Goal: Information Seeking & Learning: Learn about a topic

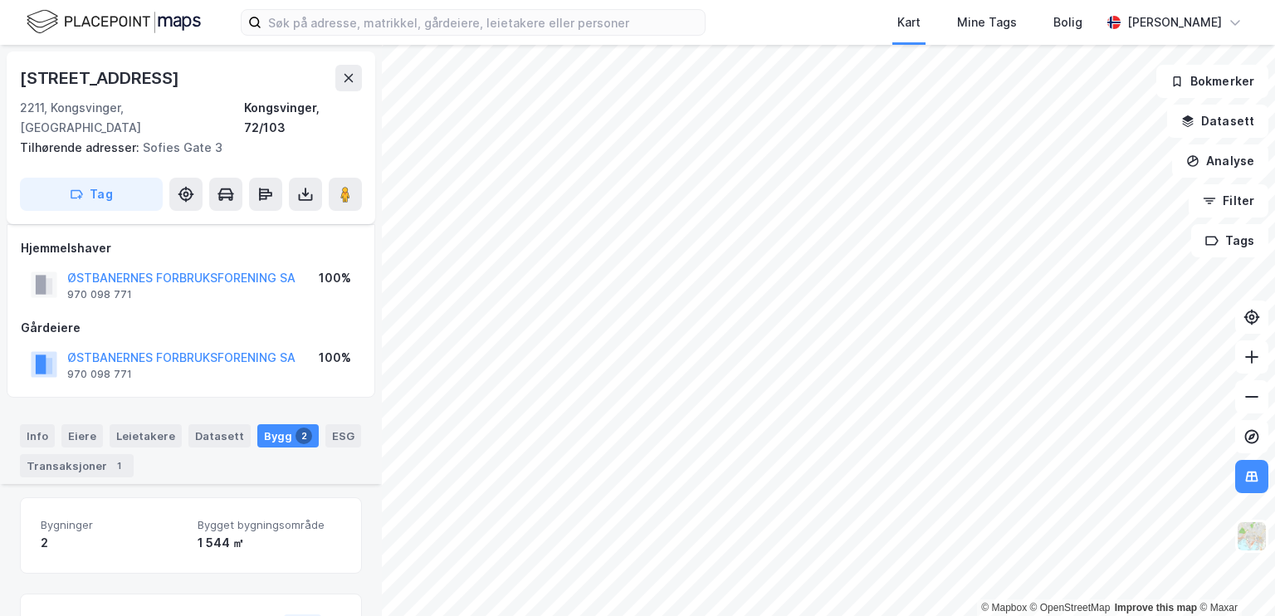
scroll to position [268, 0]
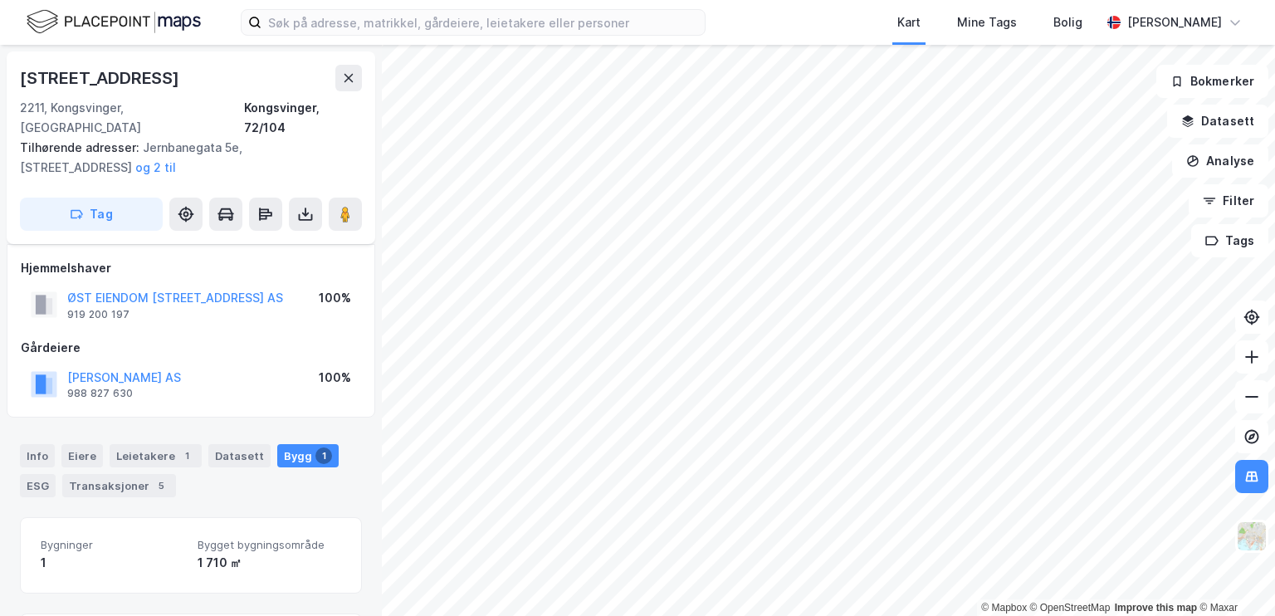
scroll to position [161, 0]
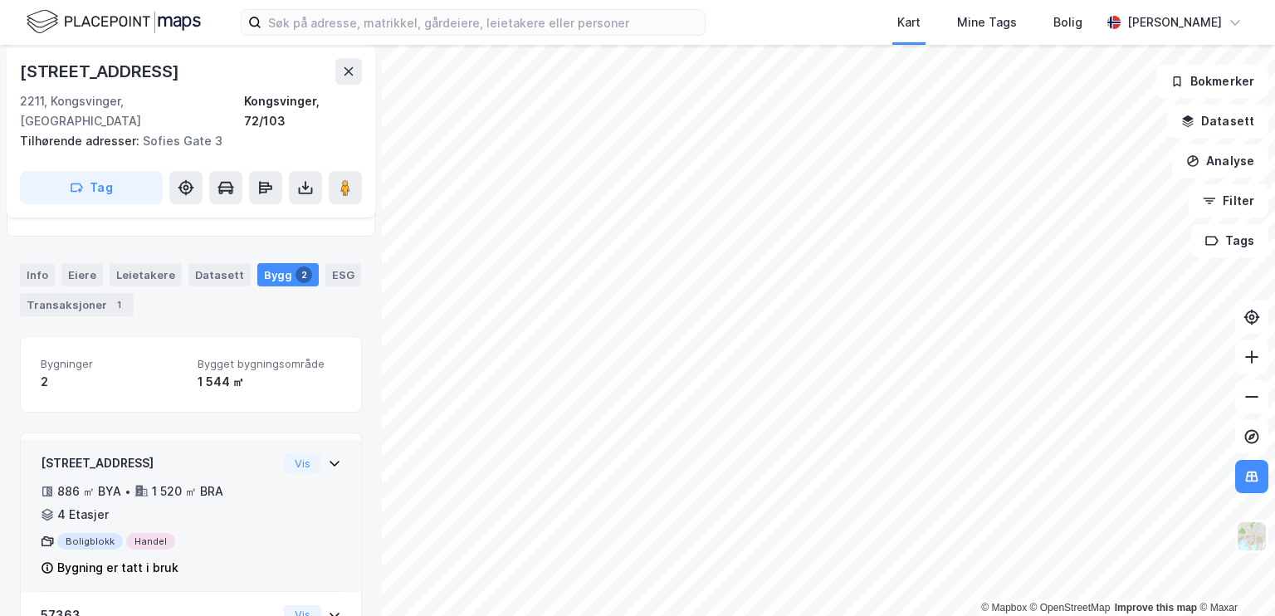
scroll to position [268, 0]
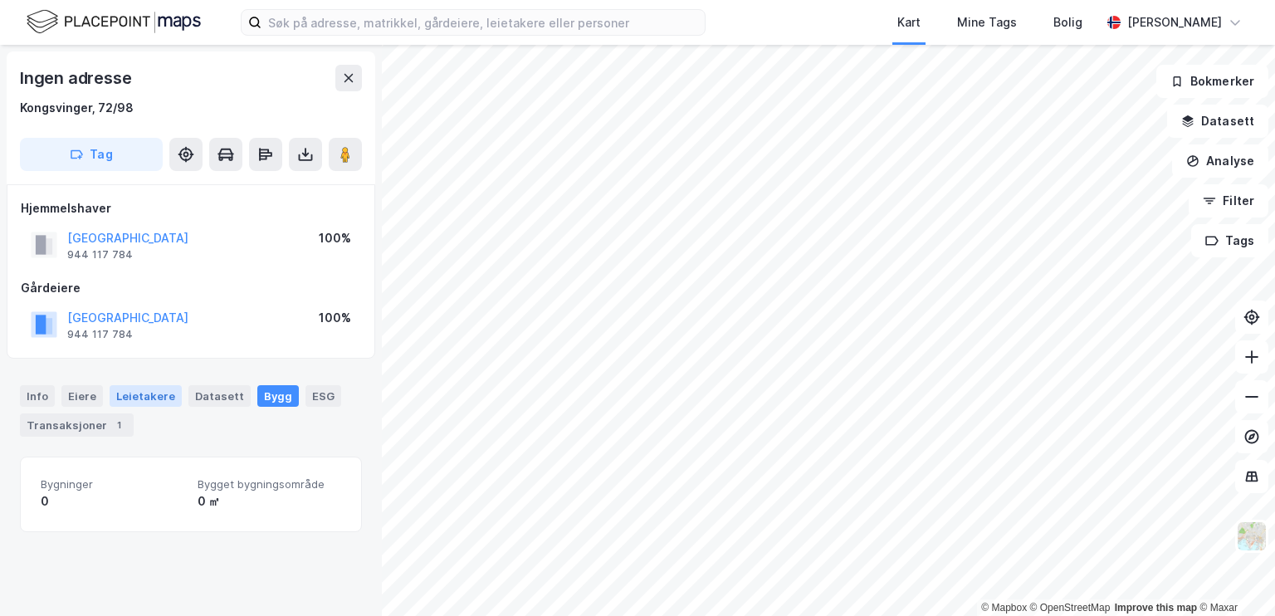
click at [116, 402] on div "Leietakere" at bounding box center [146, 396] width 72 height 22
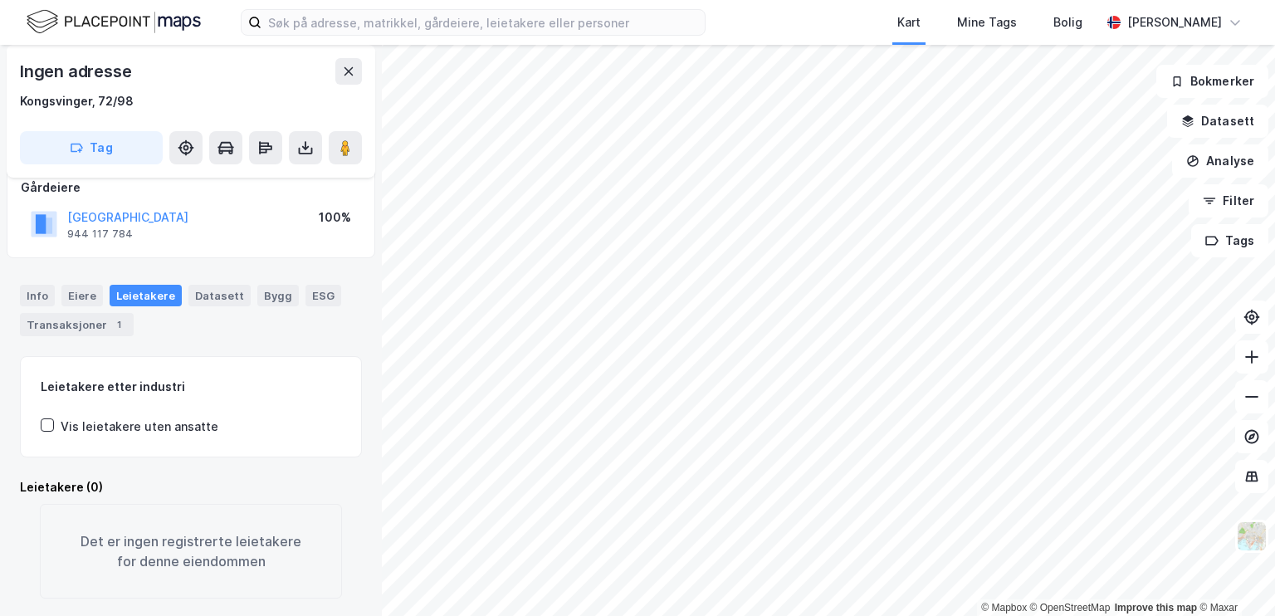
scroll to position [120, 0]
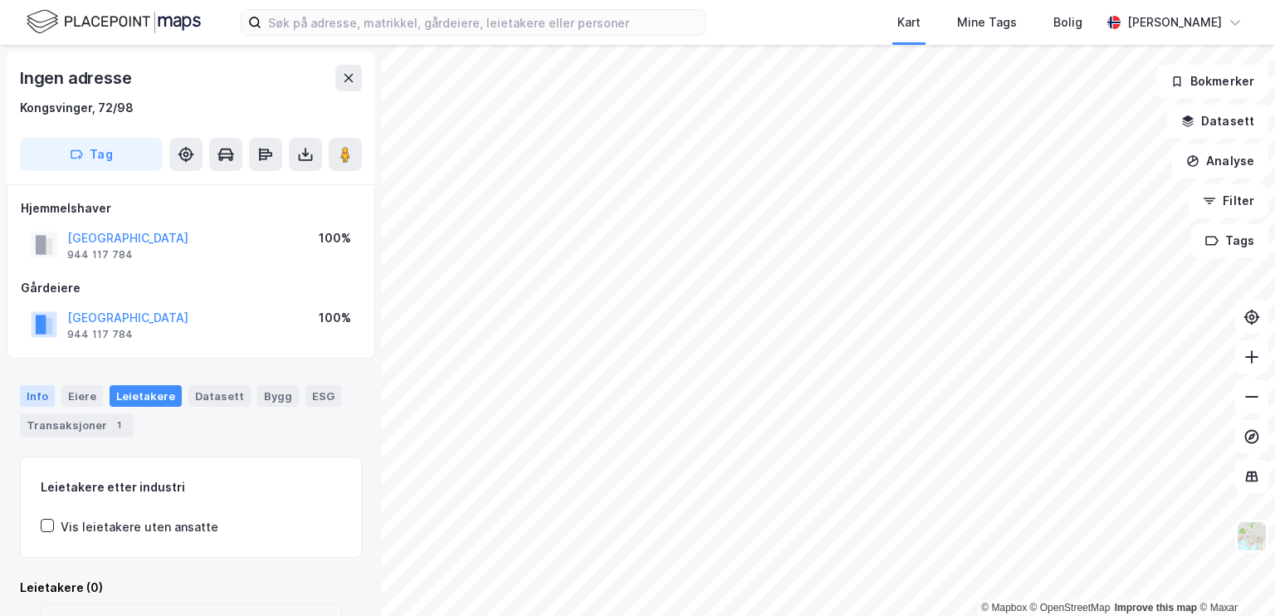
click at [37, 396] on div "Info" at bounding box center [37, 396] width 35 height 22
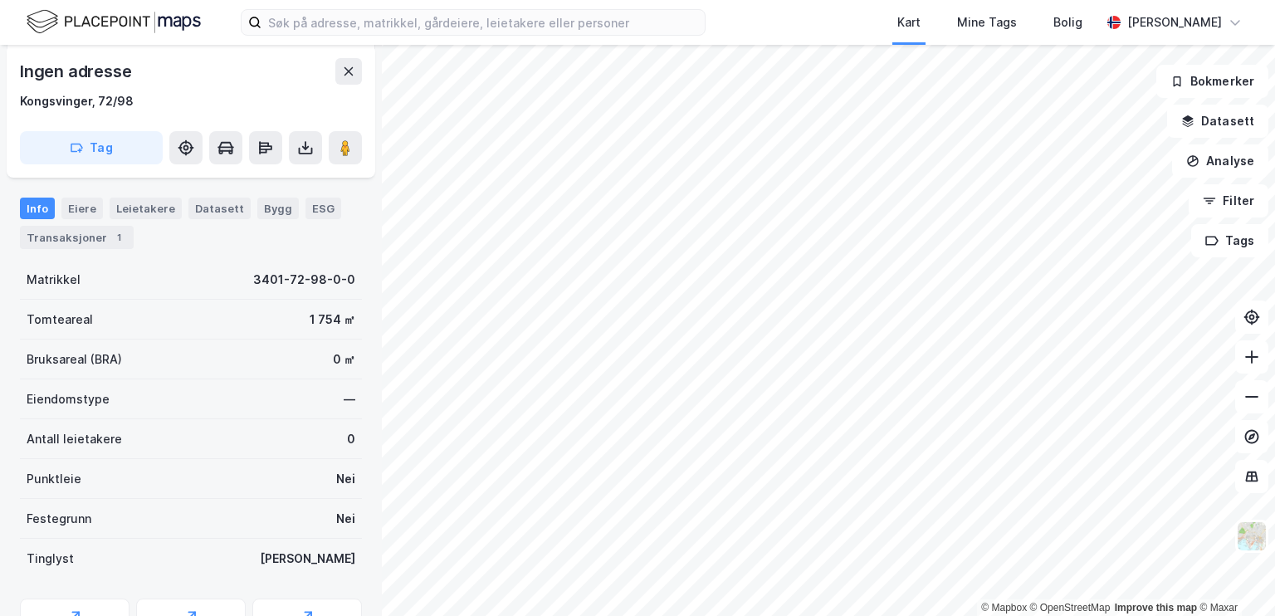
scroll to position [119, 0]
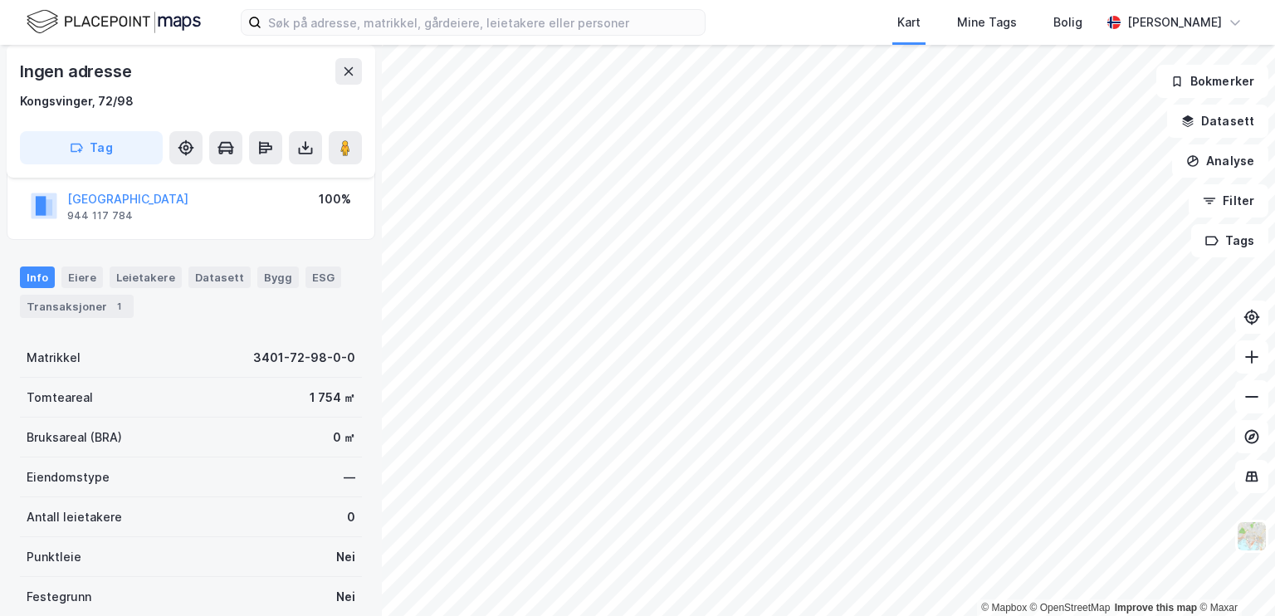
click at [78, 276] on div "Eiere" at bounding box center [82, 277] width 42 height 22
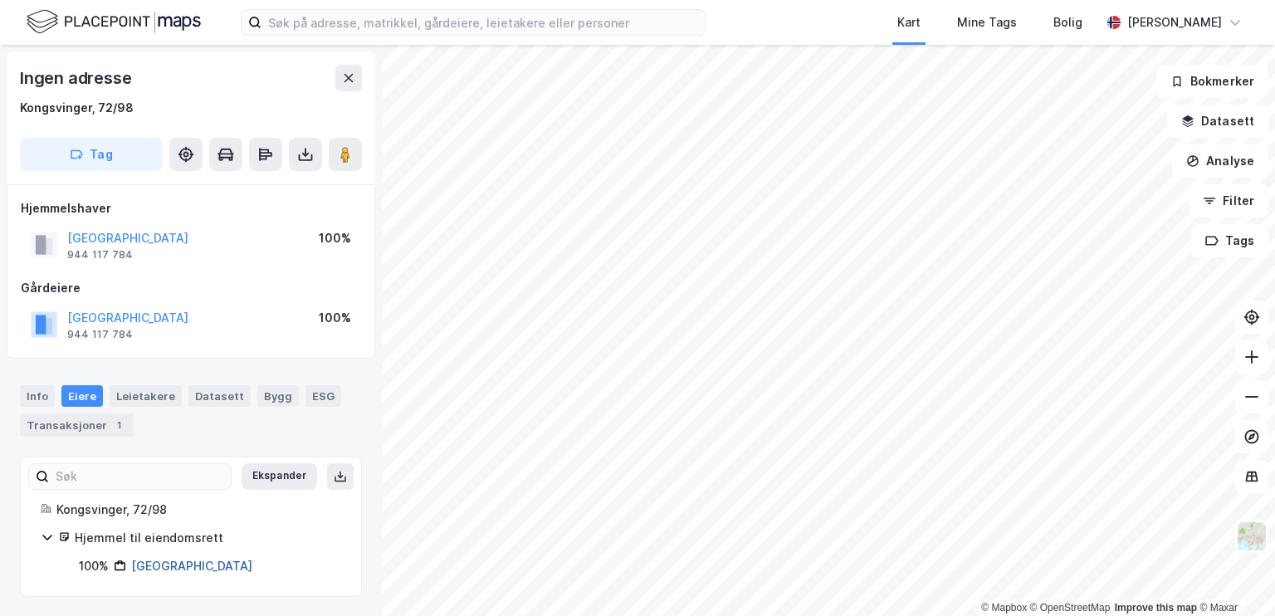
click at [180, 560] on link "[GEOGRAPHIC_DATA]" at bounding box center [191, 566] width 121 height 14
click at [257, 394] on div "Bygg" at bounding box center [278, 396] width 42 height 22
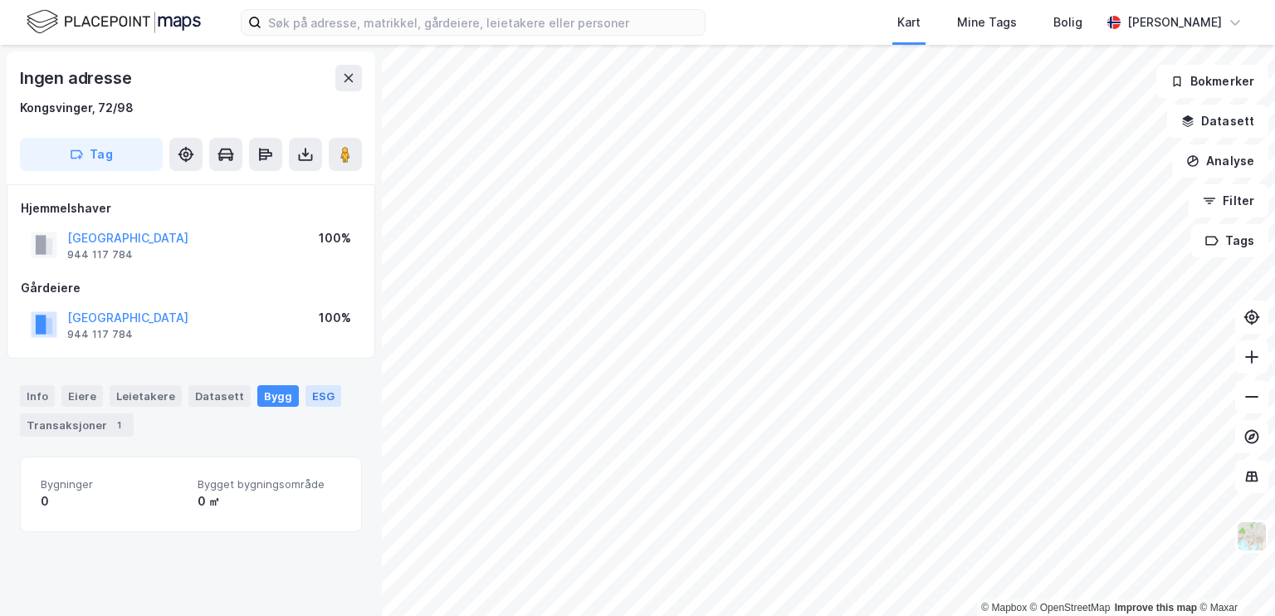
click at [305, 398] on div "ESG" at bounding box center [323, 396] width 36 height 22
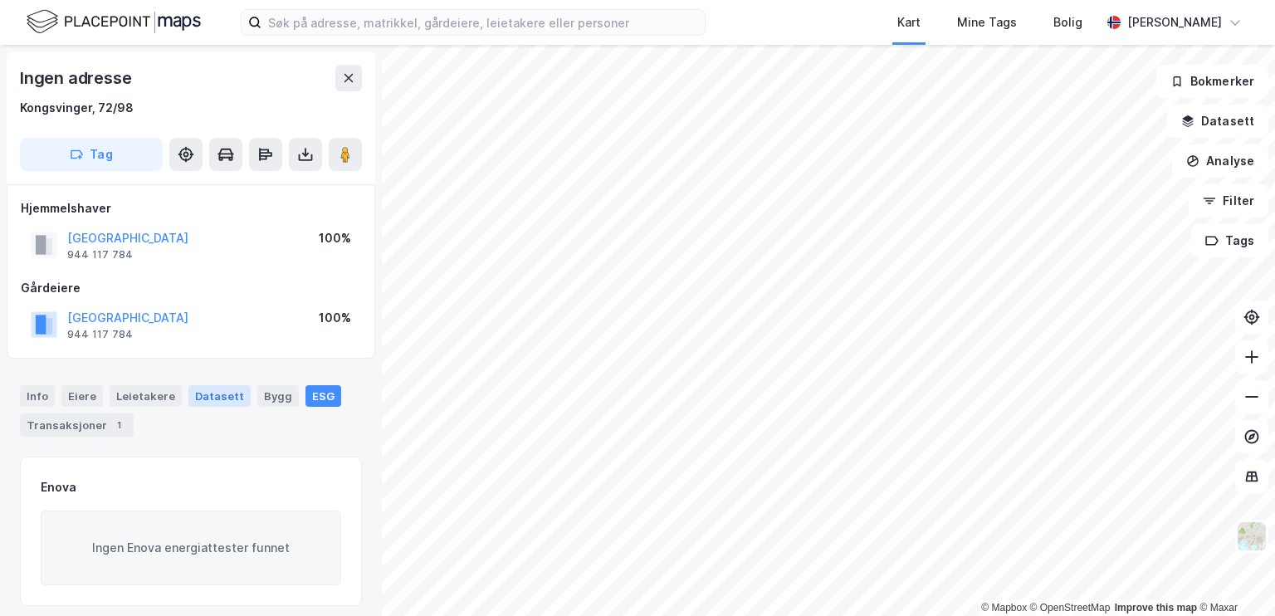
click at [201, 401] on div "Datasett" at bounding box center [219, 396] width 62 height 22
click at [134, 392] on div "Leietakere" at bounding box center [146, 396] width 72 height 22
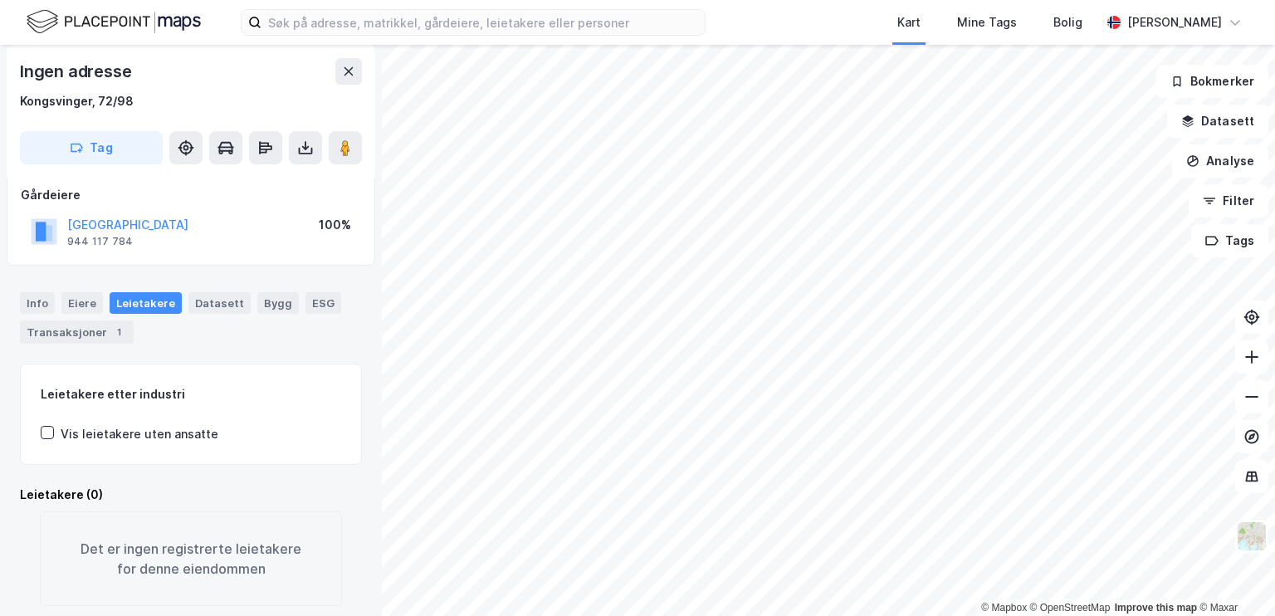
scroll to position [120, 0]
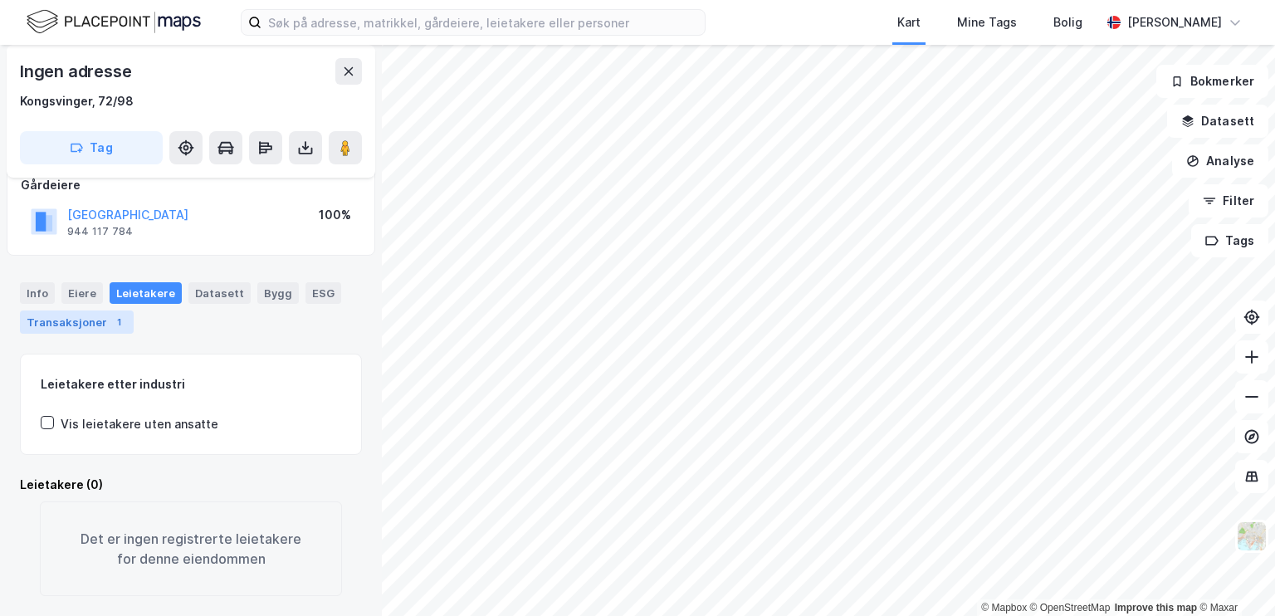
click at [96, 310] on div "Transaksjoner 1" at bounding box center [77, 321] width 114 height 23
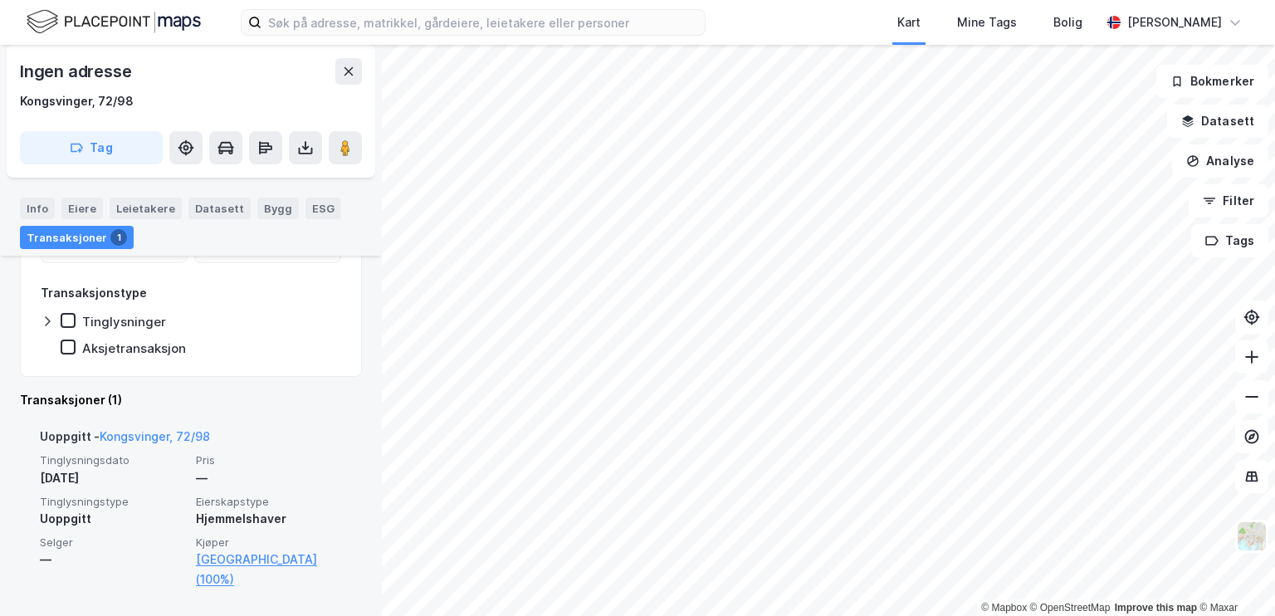
scroll to position [332, 0]
click at [169, 432] on link "Kongsvinger, 72/98" at bounding box center [155, 434] width 110 height 14
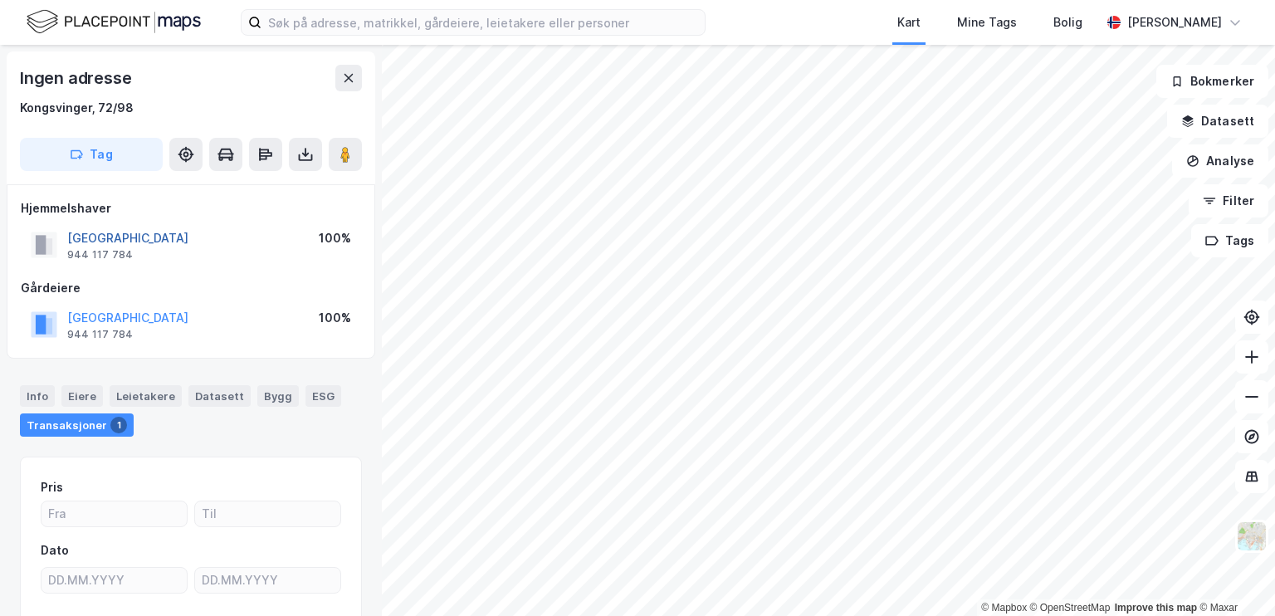
scroll to position [0, 0]
click at [32, 398] on div "Info" at bounding box center [37, 396] width 35 height 22
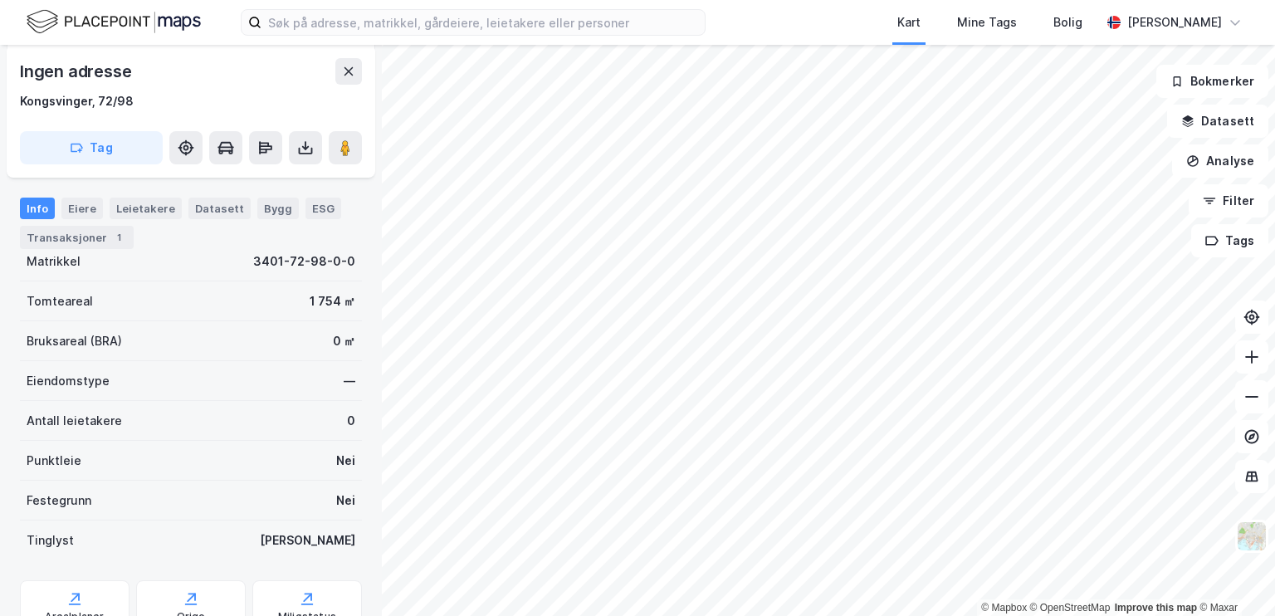
scroll to position [285, 0]
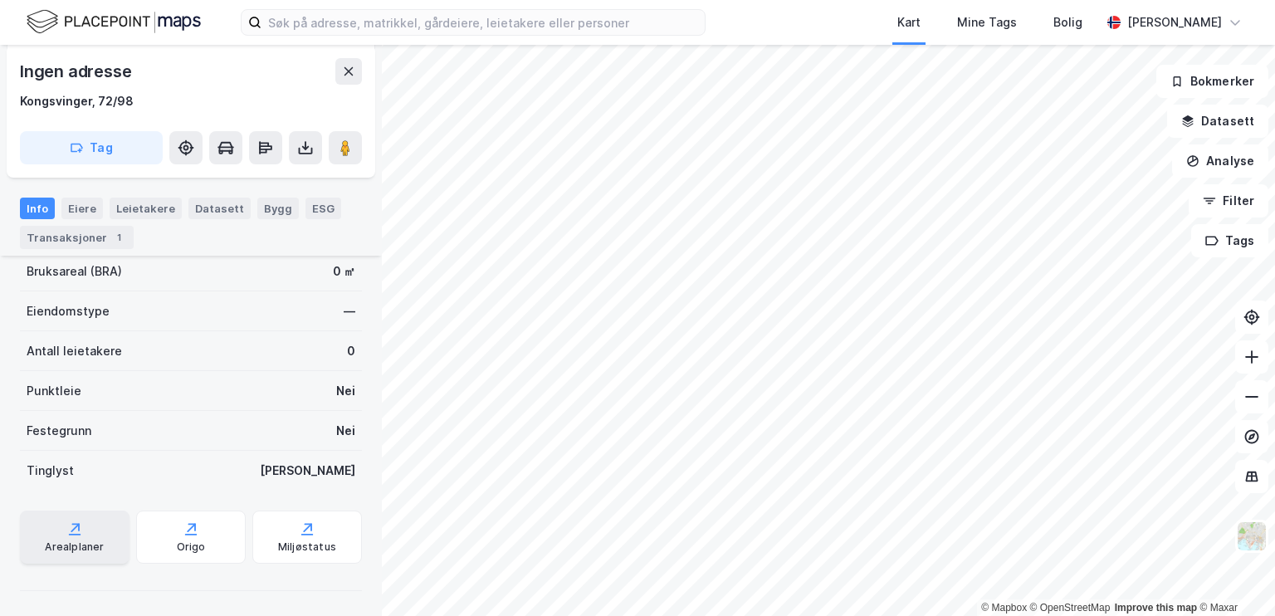
click at [61, 534] on div "Arealplaner" at bounding box center [75, 536] width 110 height 53
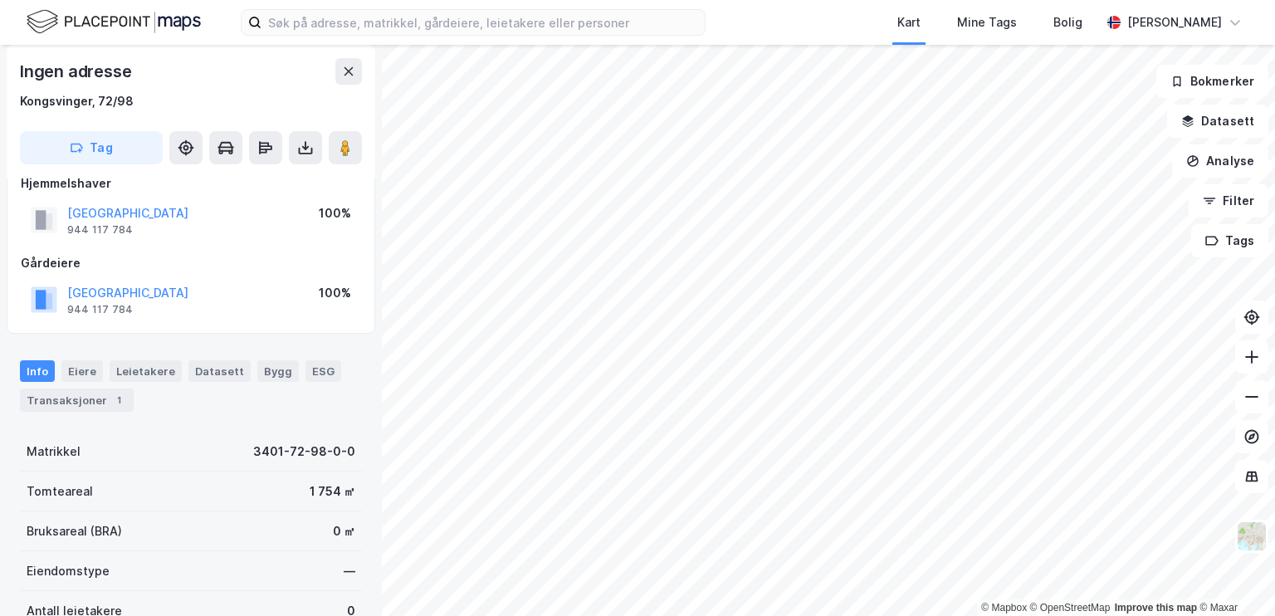
scroll to position [0, 0]
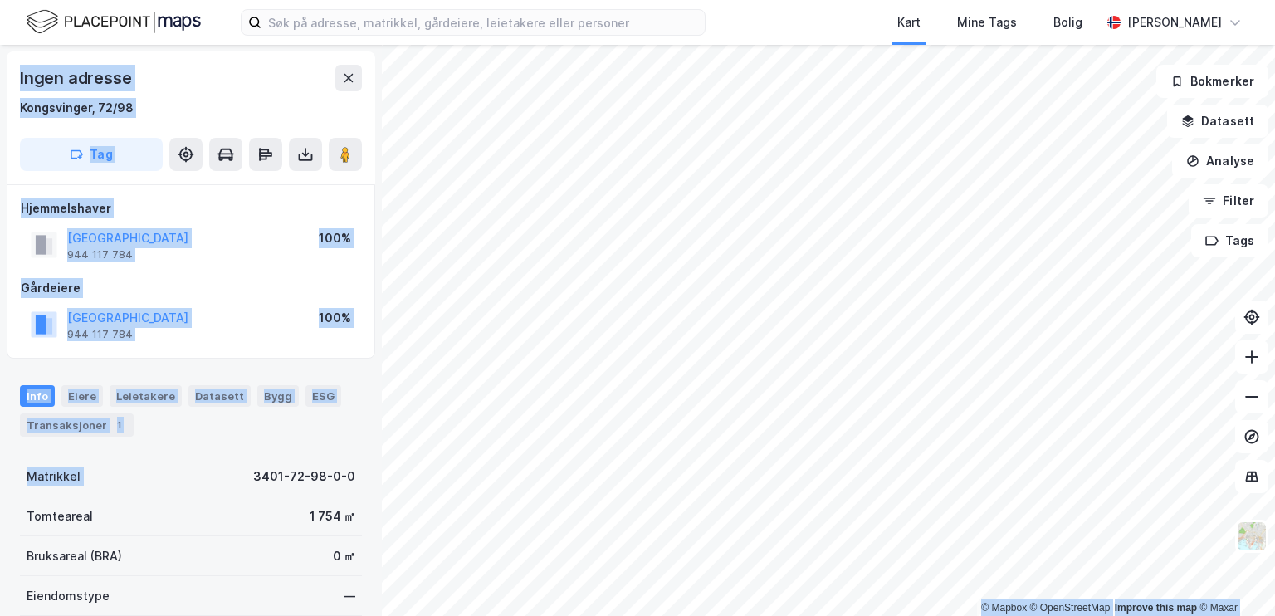
click at [395, 471] on div "© Mapbox © OpenStreetMap Improve this map © Maxar Ingen adresse [GEOGRAPHIC_DAT…" at bounding box center [637, 330] width 1275 height 571
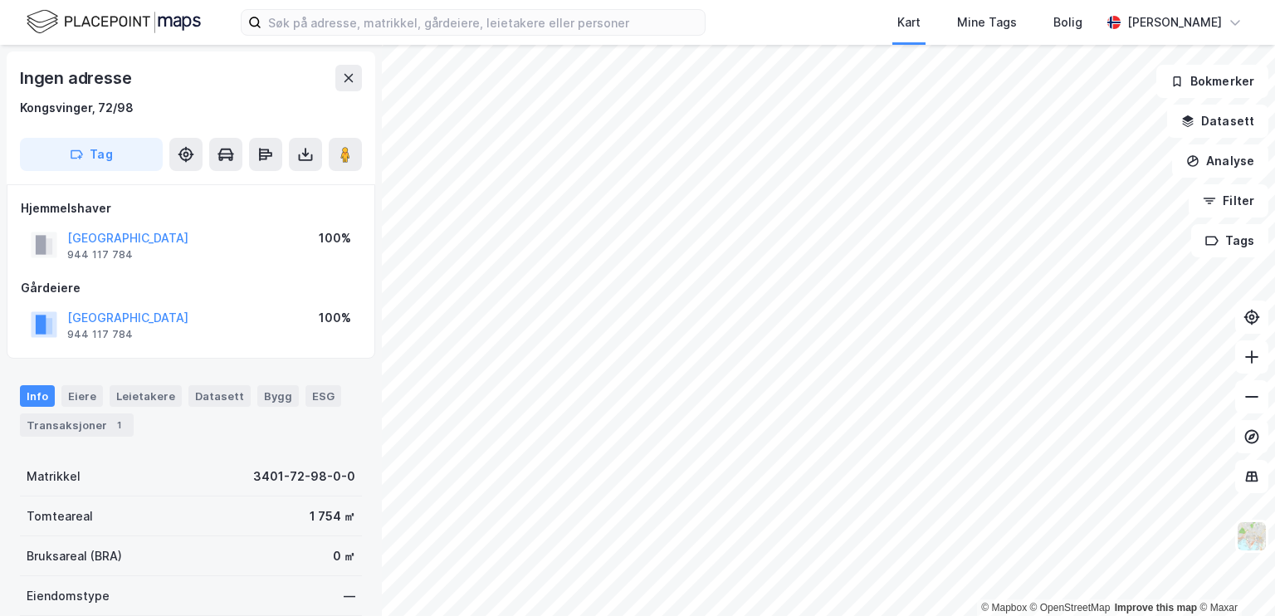
click at [256, 503] on div "Tomteareal 1 754 ㎡" at bounding box center [191, 516] width 342 height 40
drag, startPoint x: 231, startPoint y: 477, endPoint x: 371, endPoint y: 491, distance: 140.9
click at [371, 491] on div "Ingen adresse [GEOGRAPHIC_DATA], 72/98 Tag Hjemmelshaver [GEOGRAPHIC_DATA] 944 …" at bounding box center [191, 330] width 382 height 571
drag, startPoint x: 150, startPoint y: 101, endPoint x: 3, endPoint y: 106, distance: 147.0
click at [3, 106] on div "Ingen adresse [GEOGRAPHIC_DATA], 72/98 Tag Hjemmelshaver [GEOGRAPHIC_DATA] 944 …" at bounding box center [191, 330] width 382 height 571
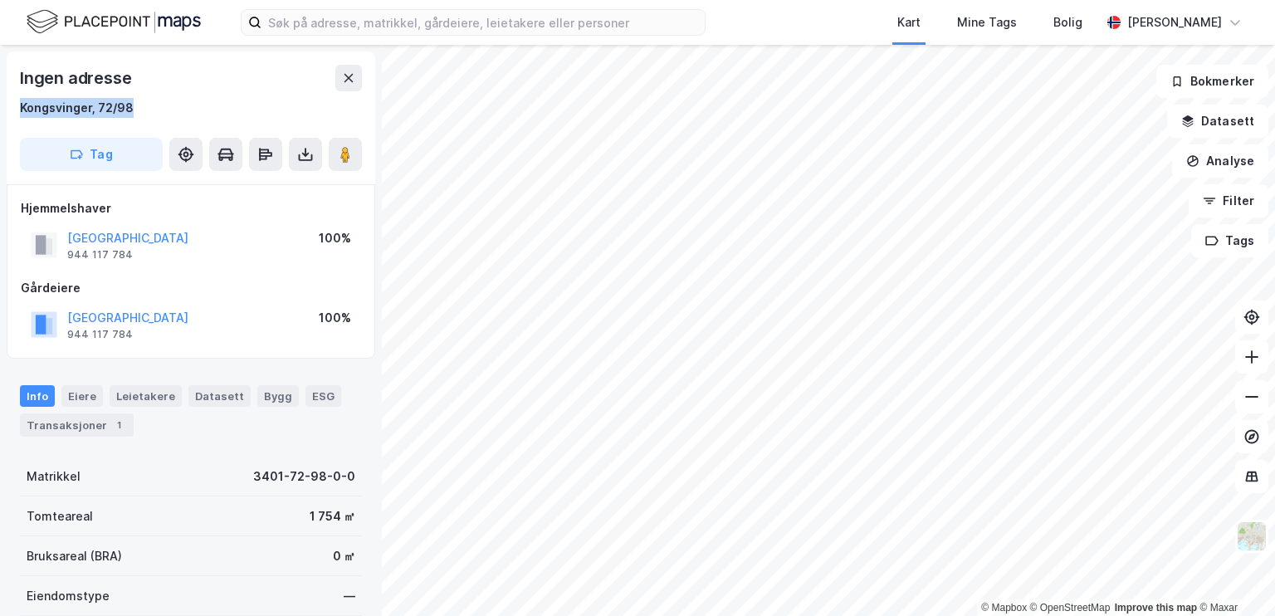
copy div "Kongsvinger, 72/98"
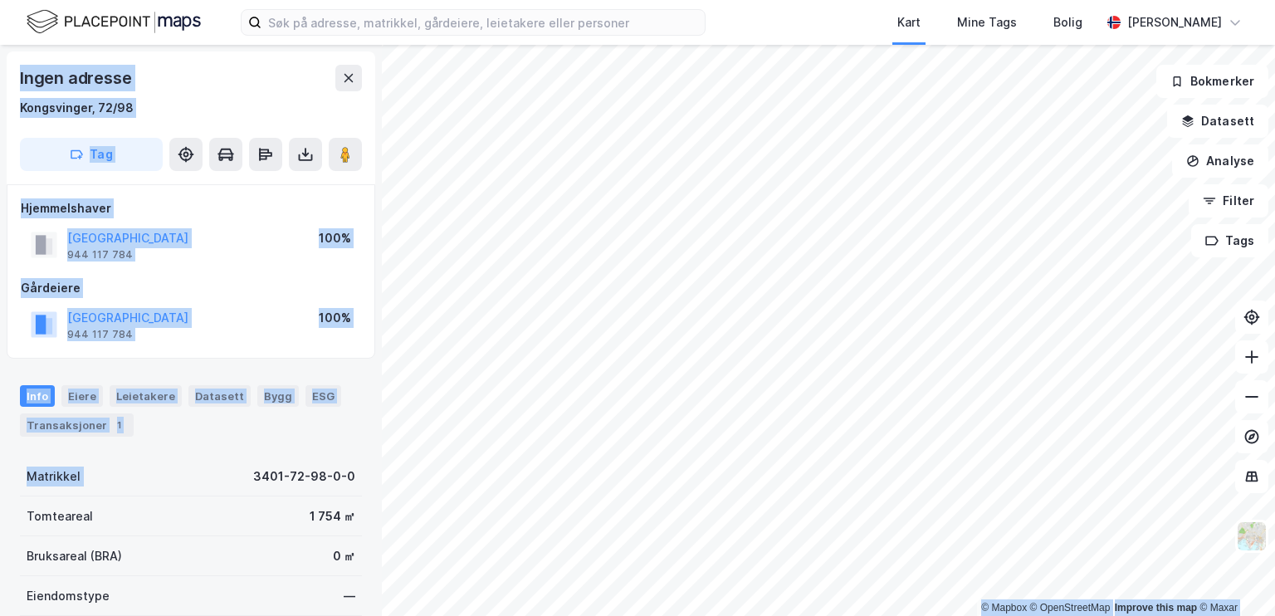
click at [399, 467] on div "© Mapbox © OpenStreetMap Improve this map © Maxar Ingen adresse [GEOGRAPHIC_DAT…" at bounding box center [637, 330] width 1275 height 571
click at [183, 488] on div "Matrikkel 3401-72-98-0-0" at bounding box center [191, 477] width 342 height 40
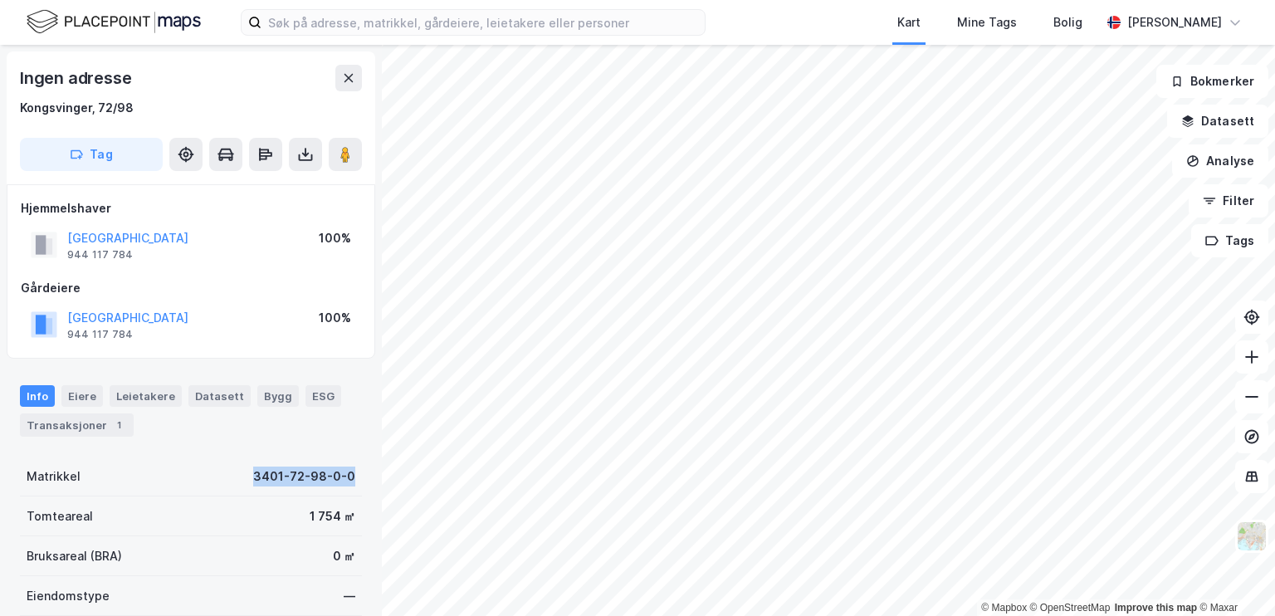
drag, startPoint x: 236, startPoint y: 474, endPoint x: 357, endPoint y: 471, distance: 121.2
click at [357, 471] on div "Ingen adresse [GEOGRAPHIC_DATA], 72/98 Tag Hjemmelshaver [GEOGRAPHIC_DATA] 944 …" at bounding box center [191, 330] width 382 height 571
click at [305, 474] on div "3401-72-98-0-0" at bounding box center [304, 476] width 102 height 20
